Goal: Navigation & Orientation: Find specific page/section

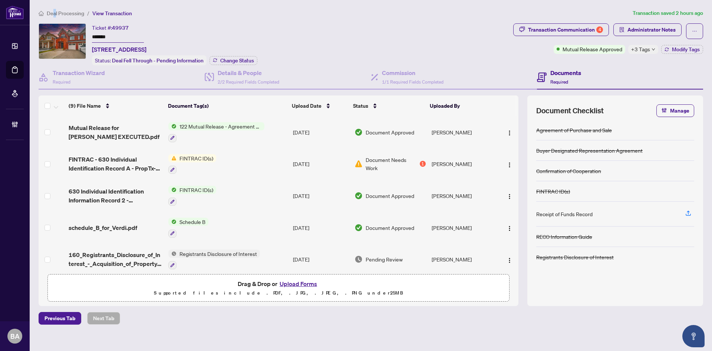
click at [55, 12] on span "Deal Processing" at bounding box center [65, 13] width 37 height 7
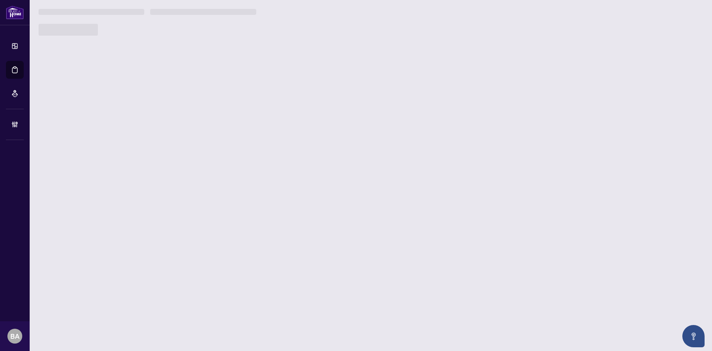
click at [6, 12] on img at bounding box center [15, 13] width 18 height 14
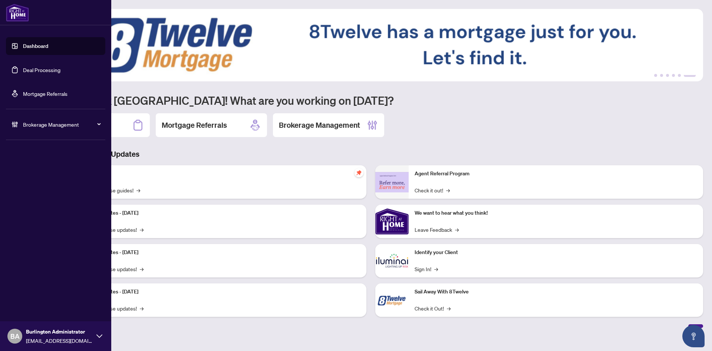
click at [30, 49] on link "Dashboard" at bounding box center [35, 46] width 25 height 7
